Goal: Transaction & Acquisition: Purchase product/service

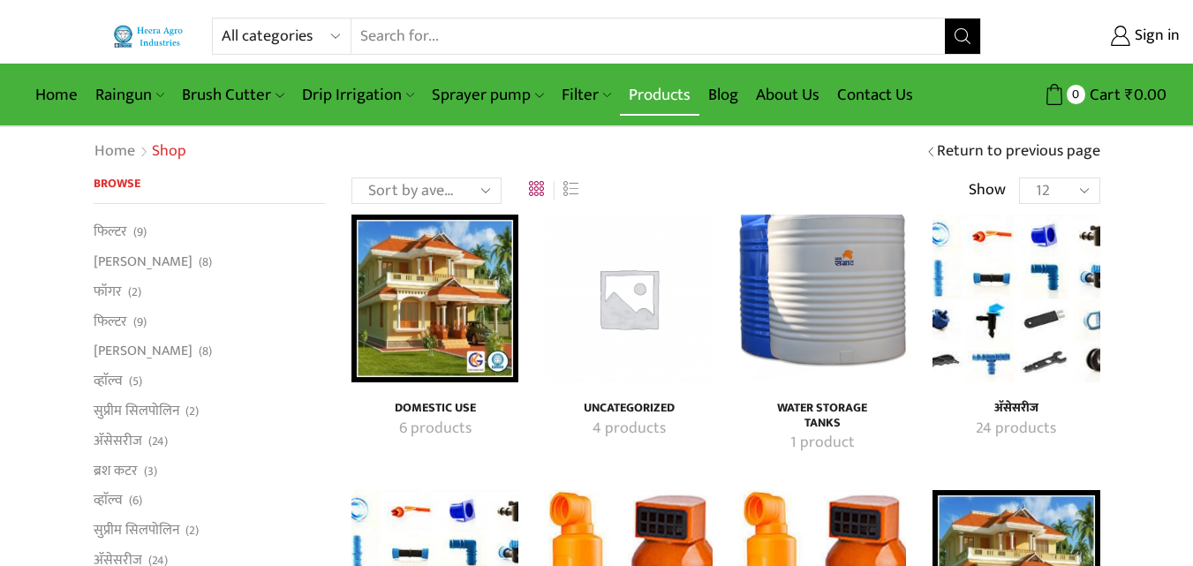
click at [652, 86] on link "Products" at bounding box center [659, 94] width 79 height 41
click at [651, 87] on link "Products" at bounding box center [659, 94] width 79 height 41
click at [1026, 292] on img "Visit product category अ‍ॅसेसरीज" at bounding box center [1015, 298] width 167 height 167
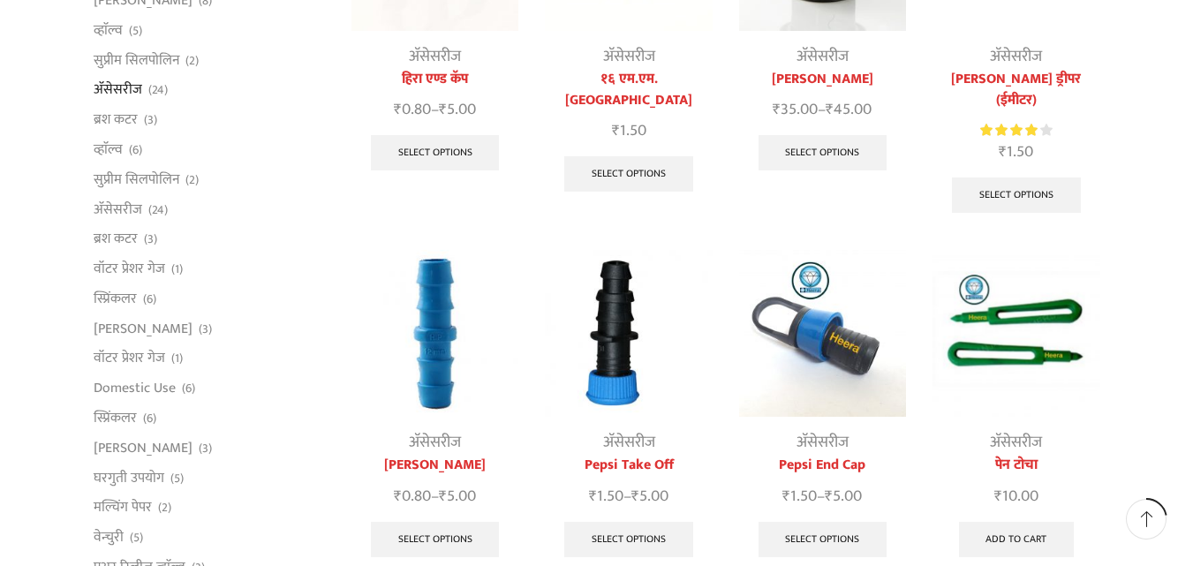
scroll to position [353, 0]
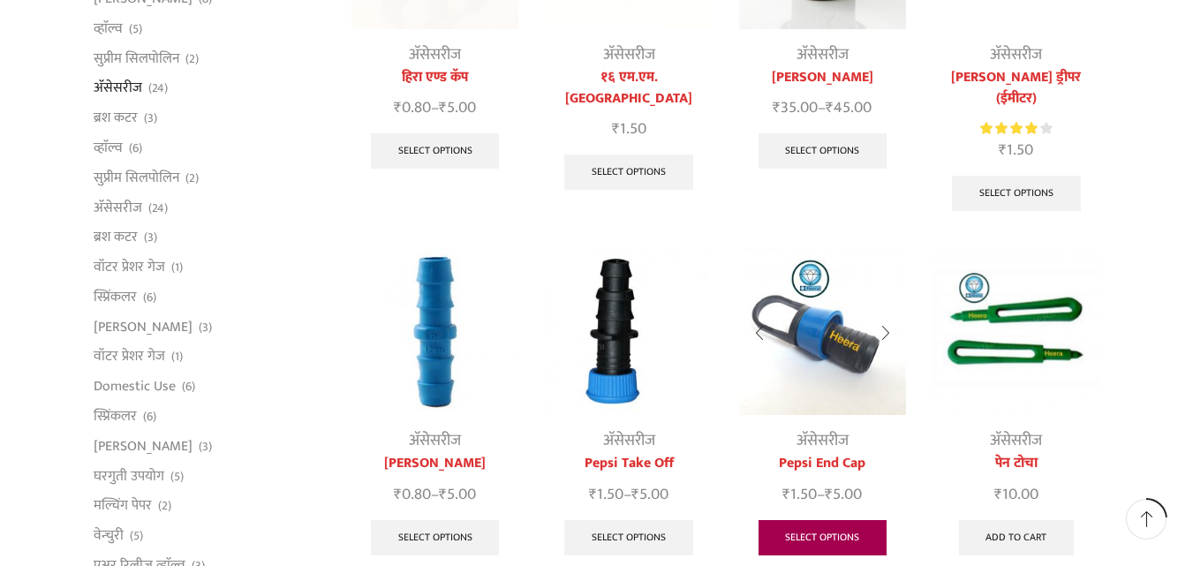
click at [811, 526] on link "Select options" at bounding box center [822, 537] width 129 height 35
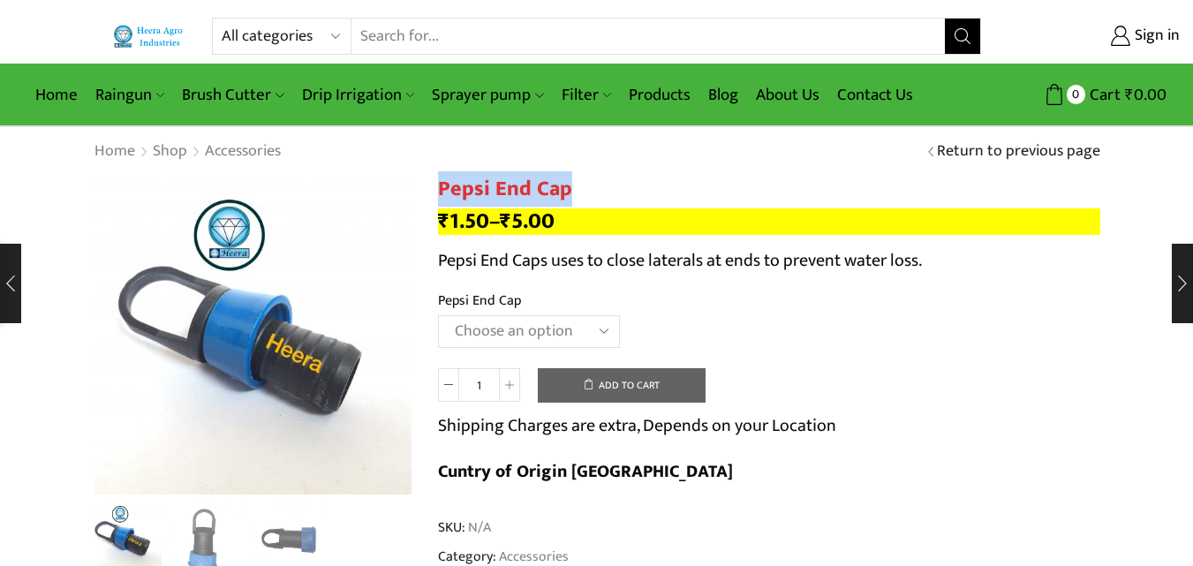
drag, startPoint x: 566, startPoint y: 192, endPoint x: 435, endPoint y: 192, distance: 130.7
copy h1 "Pepsi End Cap"
click at [607, 334] on select "Choose an option 12MM 16MM 20MM" at bounding box center [529, 331] width 182 height 33
click at [438, 315] on select "Choose an option 12MM 16MM 20MM" at bounding box center [529, 331] width 182 height 33
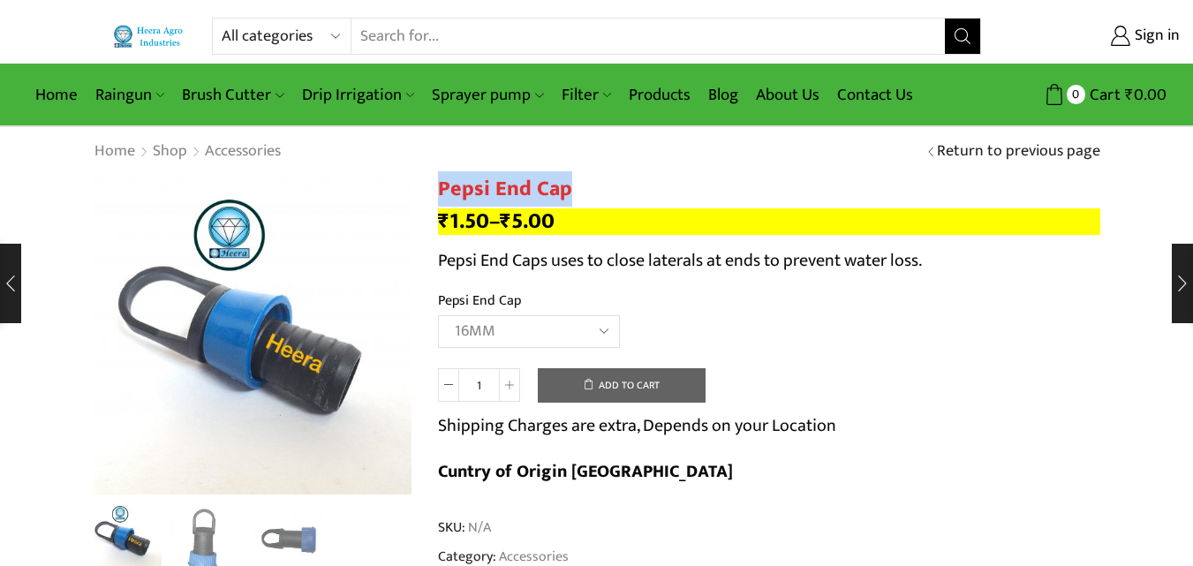
select select "16MM"
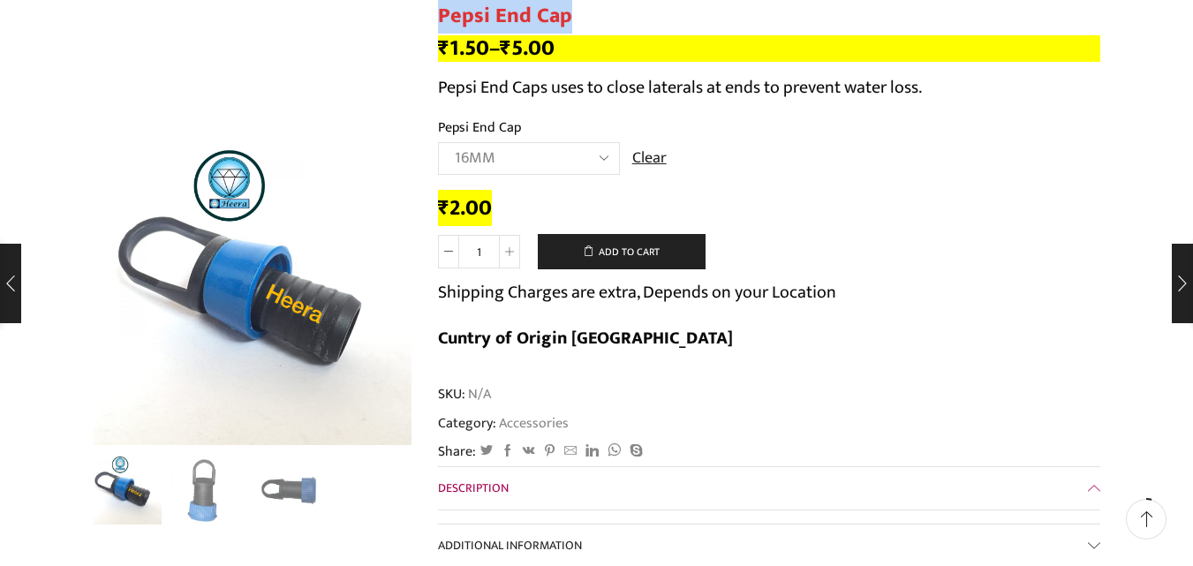
scroll to position [265, 0]
